Goal: Find specific page/section: Find specific page/section

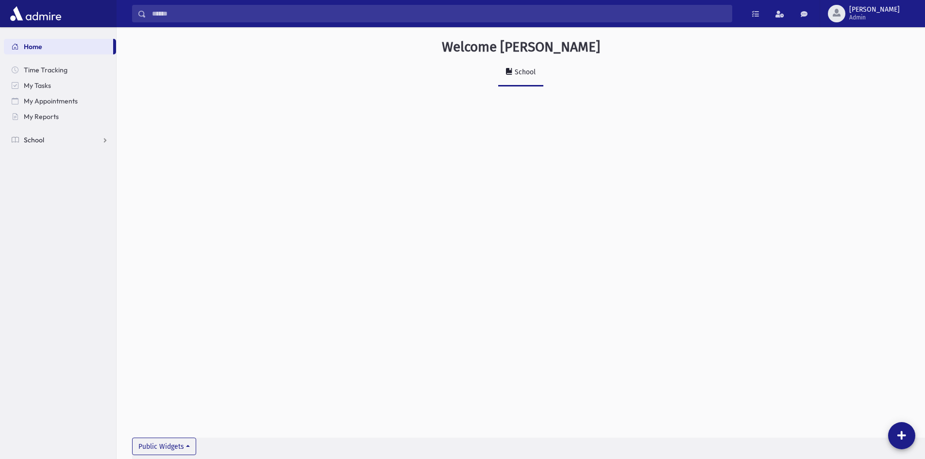
click at [38, 145] on link "School" at bounding box center [60, 140] width 112 height 16
click at [29, 177] on link "Attendance" at bounding box center [60, 171] width 112 height 16
click at [42, 207] on link "List" at bounding box center [60, 202] width 112 height 16
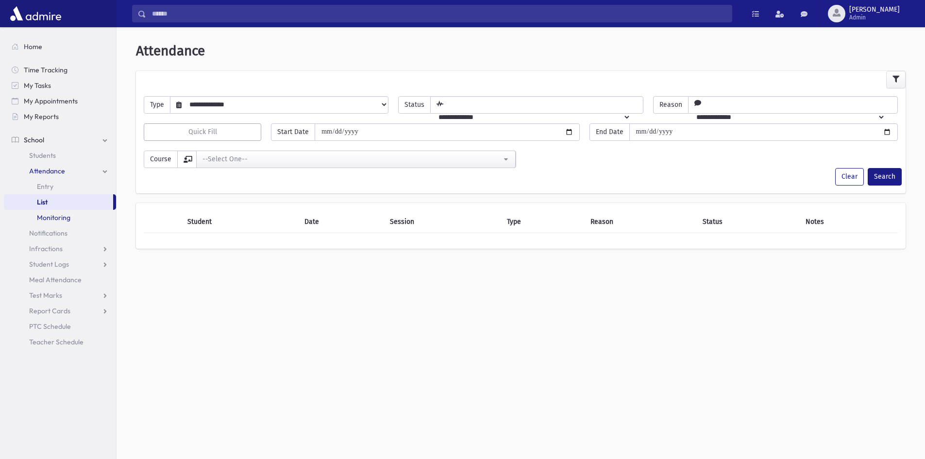
click at [45, 213] on link "Monitoring" at bounding box center [60, 218] width 112 height 16
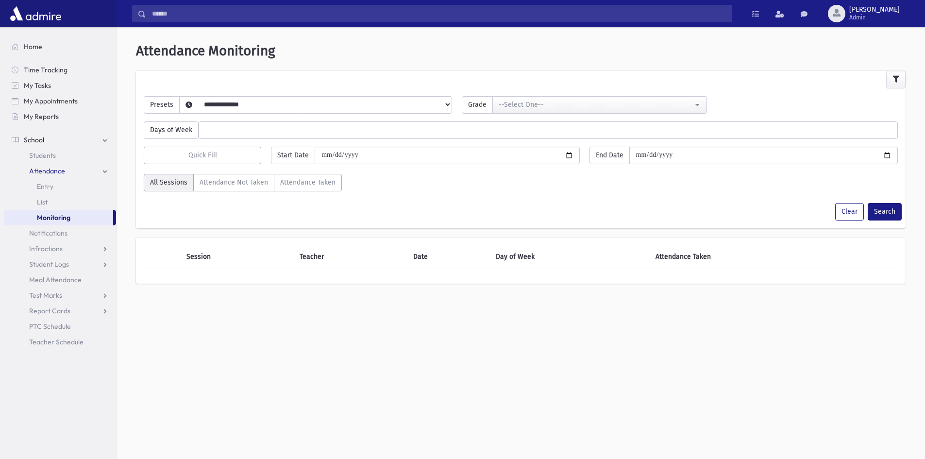
select select
